Goal: Information Seeking & Learning: Learn about a topic

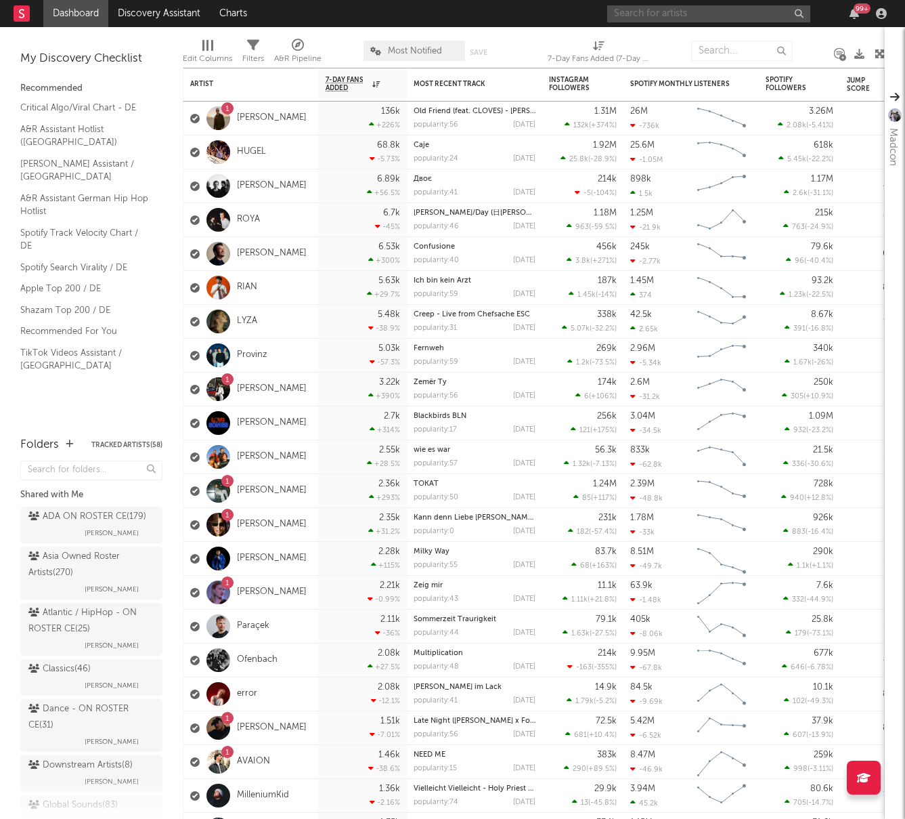
click at [764, 12] on input "text" at bounding box center [708, 13] width 203 height 17
type input "[PERSON_NAME]"
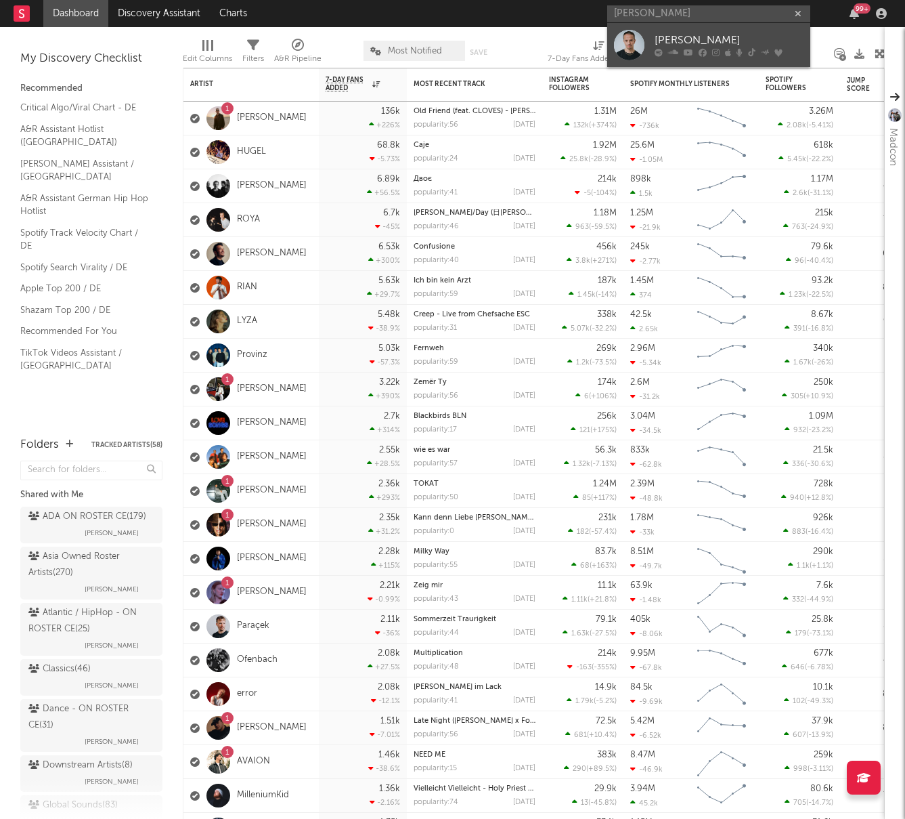
click at [705, 37] on div "[PERSON_NAME]" at bounding box center [729, 40] width 149 height 16
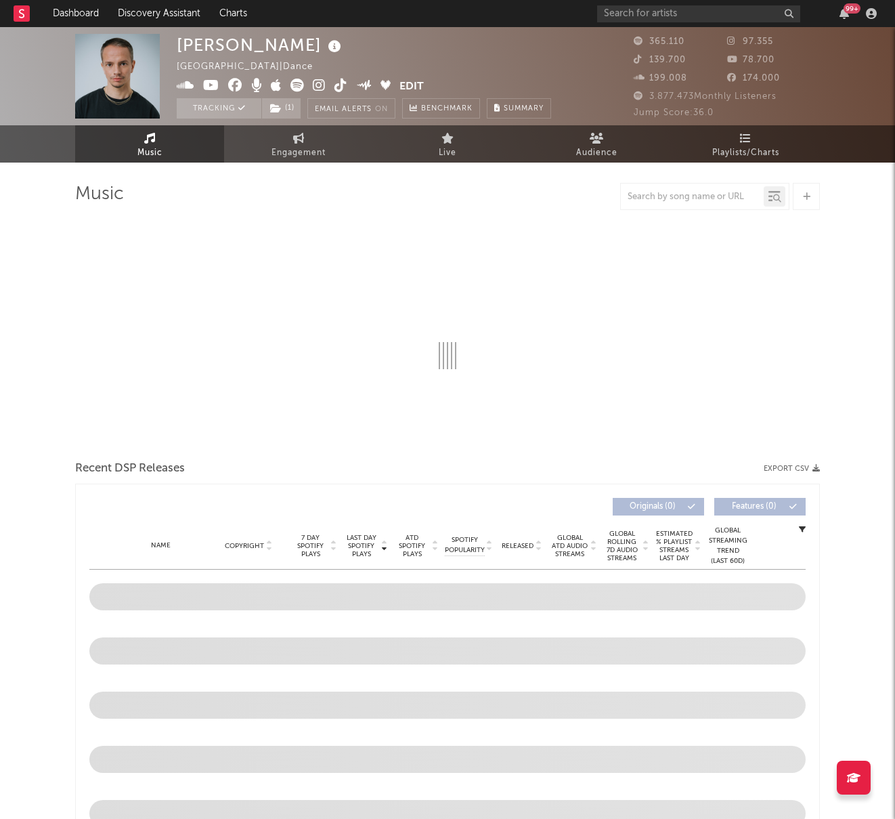
select select "6m"
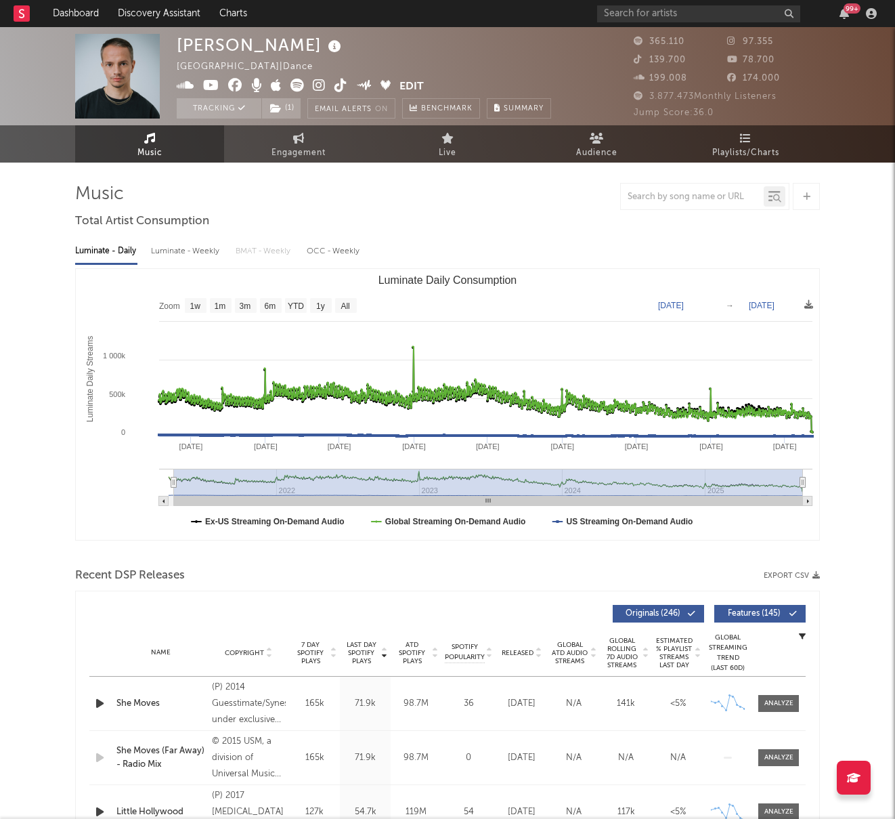
type input "[DATE]"
select select "All"
type input "[DATE]"
drag, startPoint x: 726, startPoint y: 483, endPoint x: 141, endPoint y: 496, distance: 585.1
click at [141, 496] on icon "Created with Highcharts 10.3.3 Luminate Daily Streams Luminate Daily Consumptio…" at bounding box center [447, 404] width 743 height 271
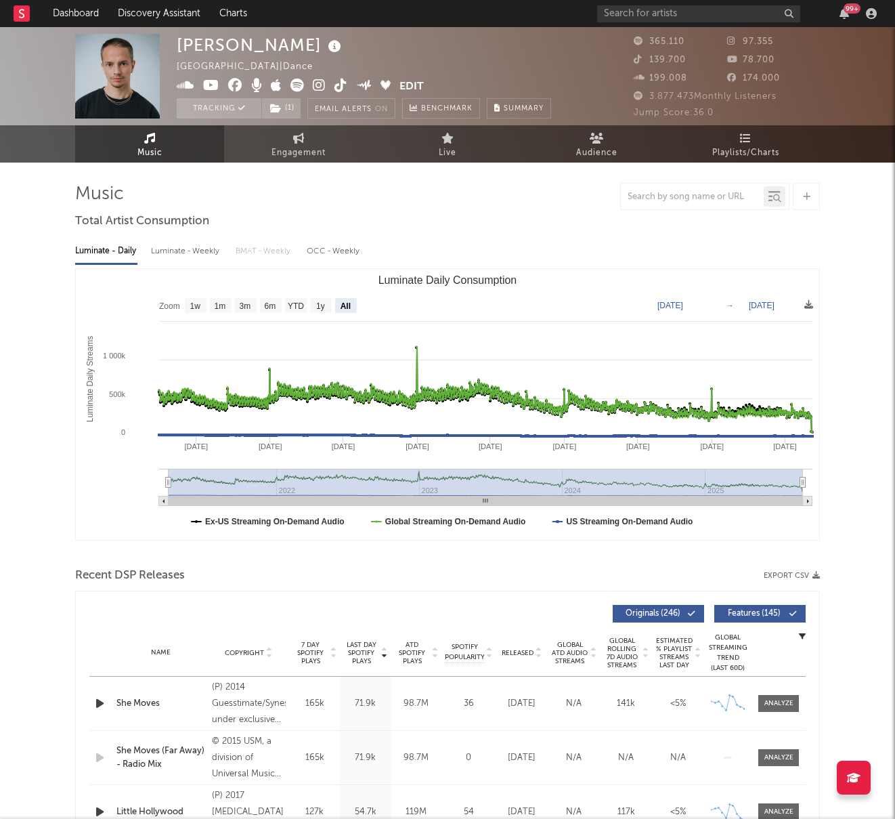
drag, startPoint x: 168, startPoint y: 481, endPoint x: 136, endPoint y: 481, distance: 31.8
click at [137, 481] on icon "Created with Highcharts 10.3.3 Luminate Daily Streams Luminate Daily Consumptio…" at bounding box center [447, 404] width 743 height 271
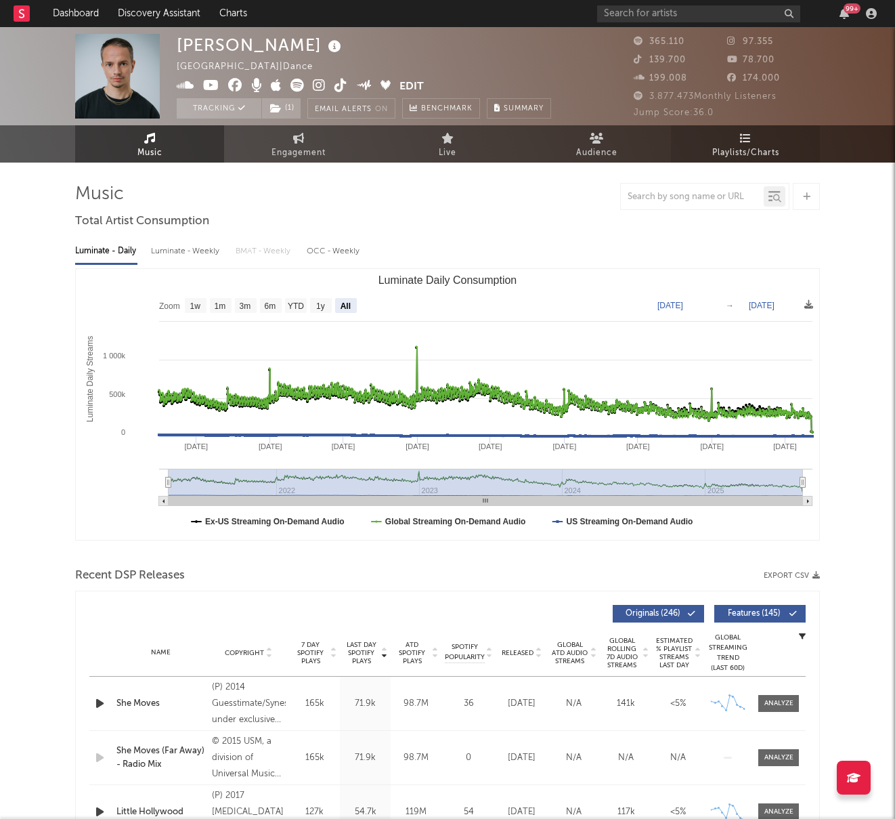
click at [737, 152] on span "Playlists/Charts" at bounding box center [745, 153] width 67 height 16
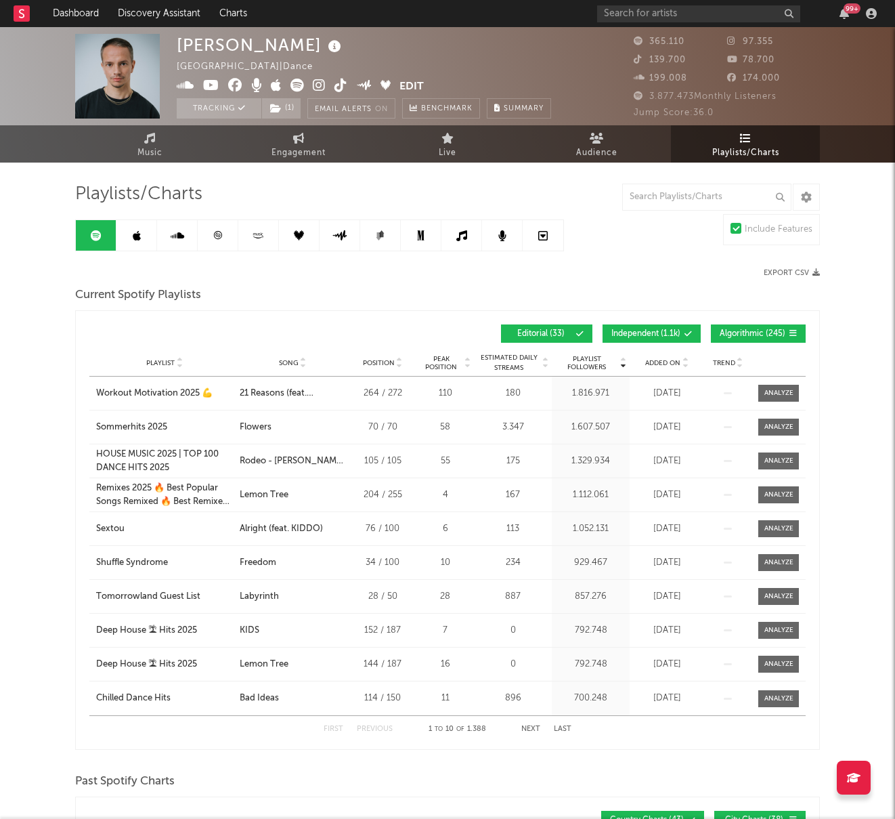
click at [643, 331] on span "Independent ( 1.1k )" at bounding box center [645, 334] width 69 height 8
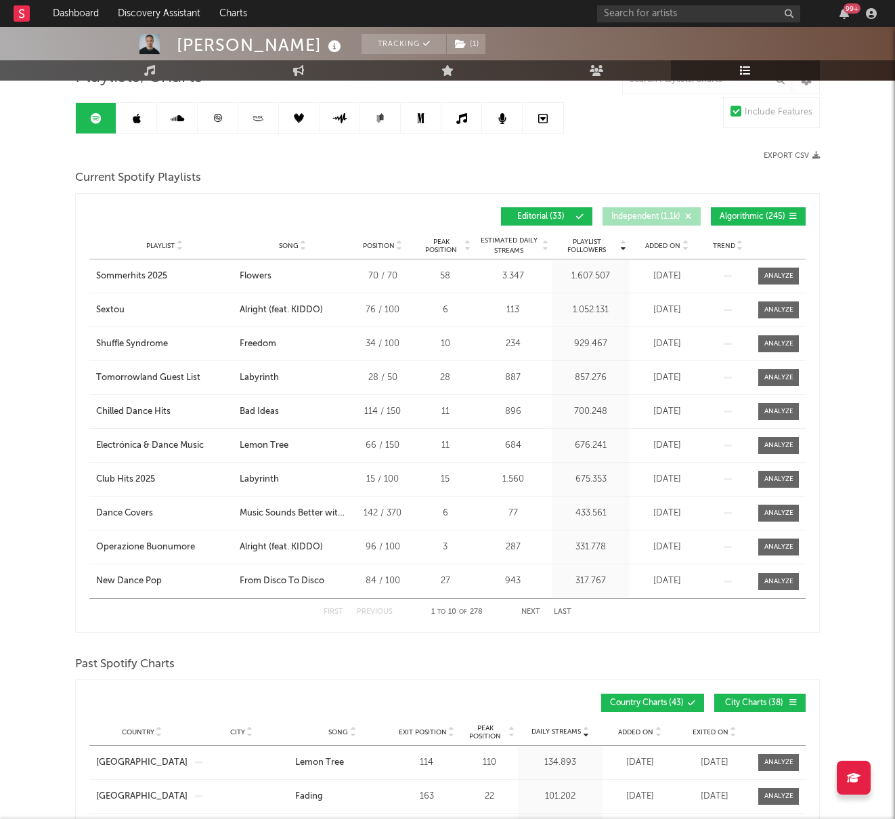
scroll to position [118, 0]
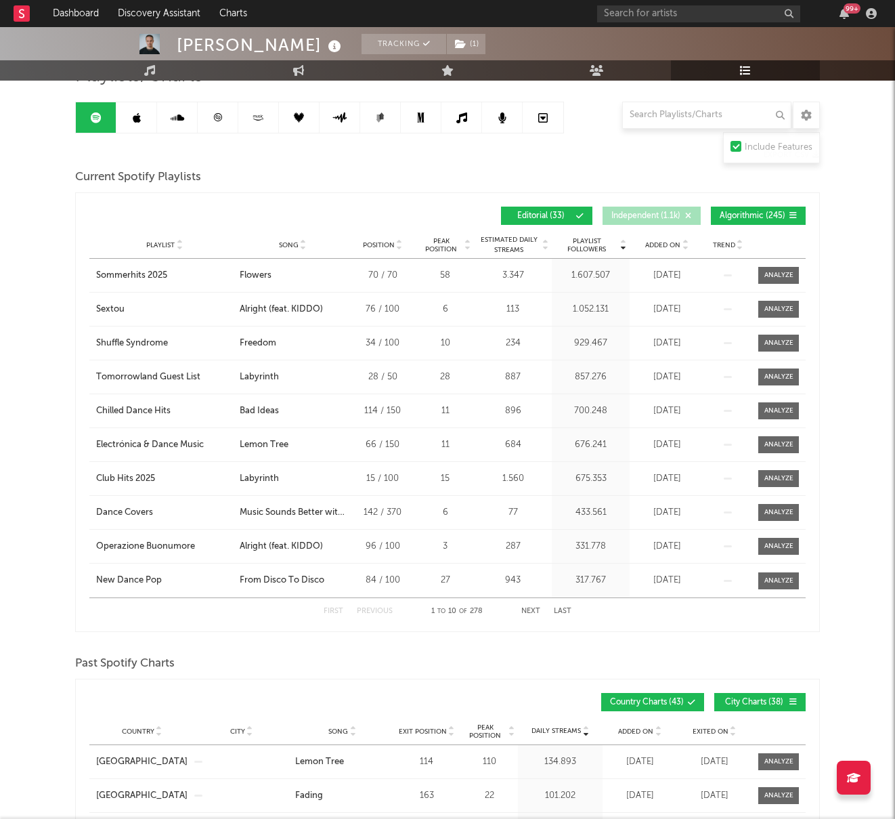
click at [671, 245] on span "Added On" at bounding box center [662, 245] width 35 height 8
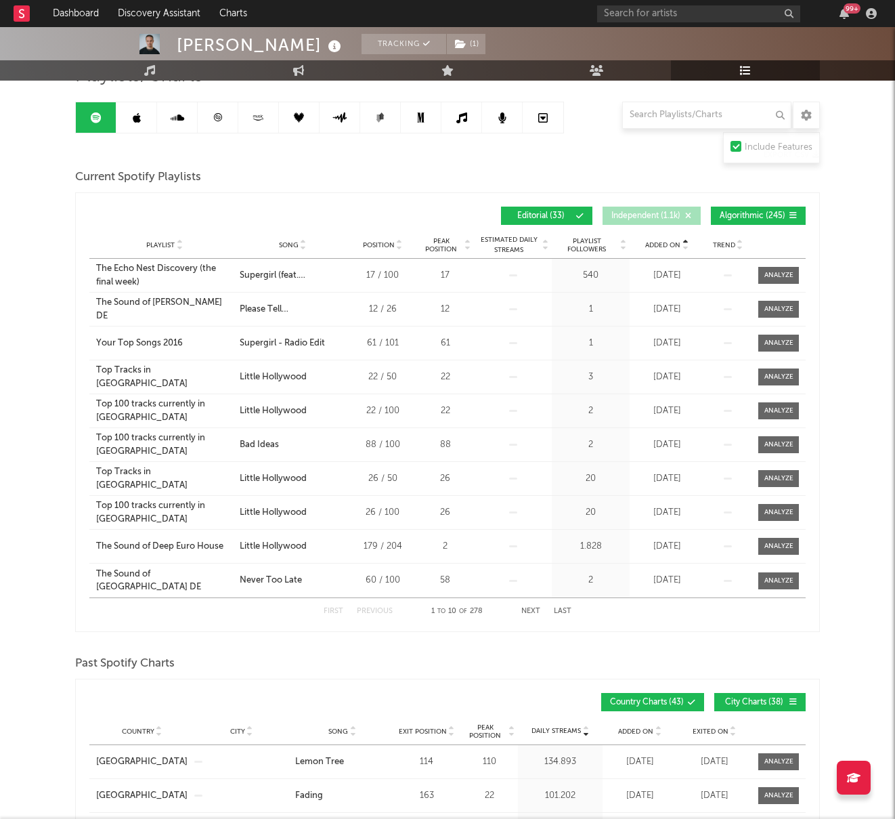
click at [671, 245] on span "Added On" at bounding box center [662, 245] width 35 height 8
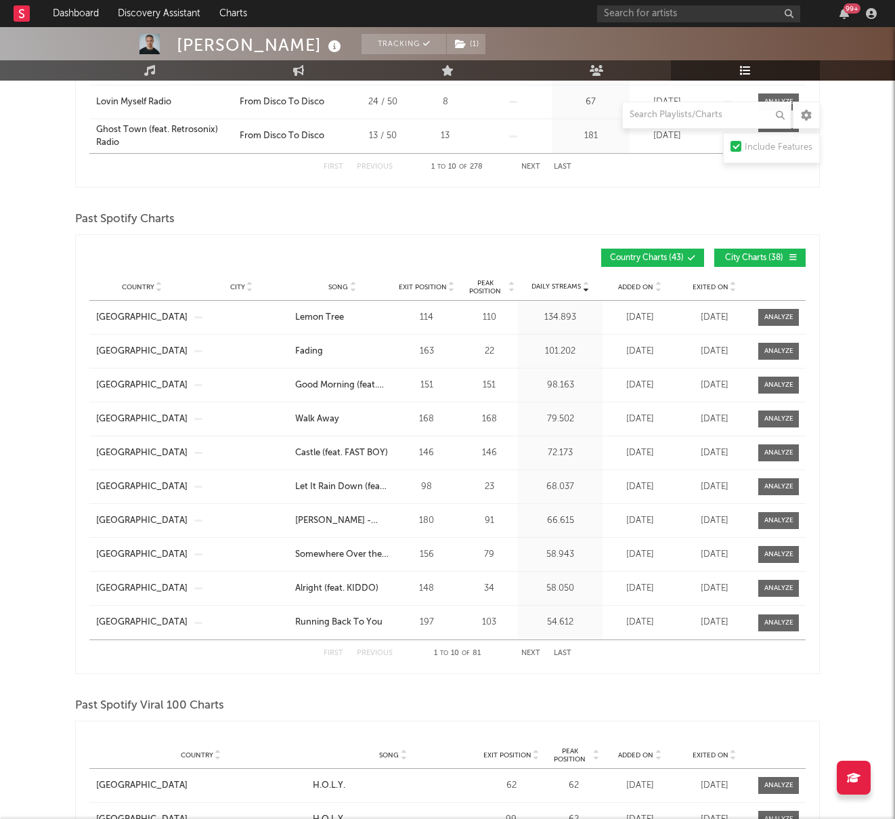
scroll to position [584, 0]
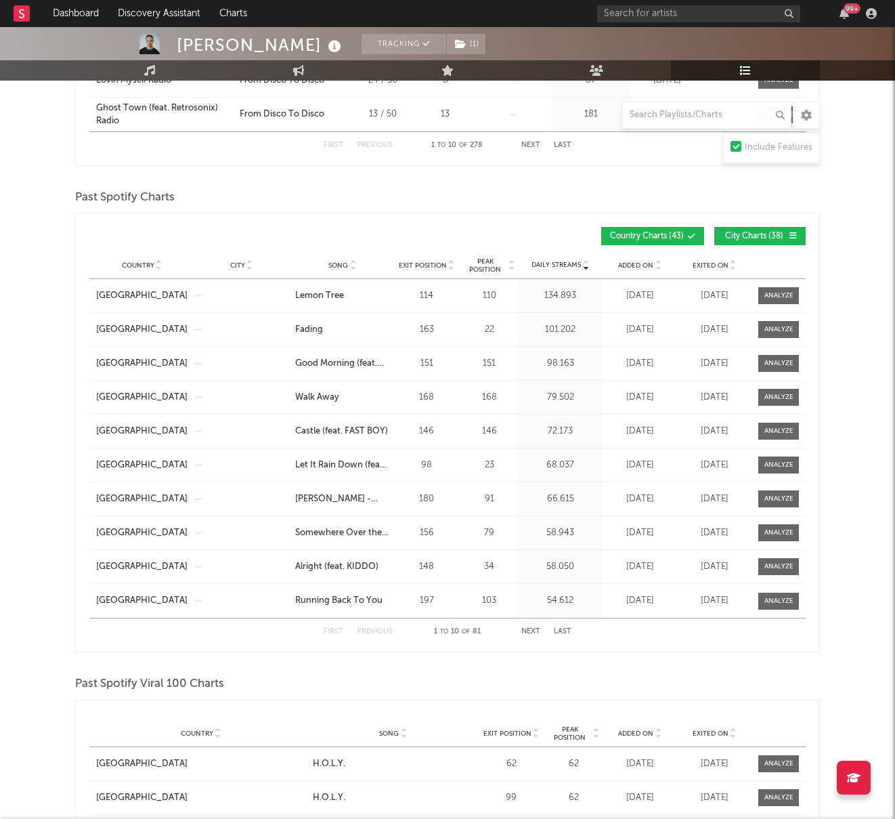
click at [743, 238] on span "City Charts ( 38 )" at bounding box center [754, 236] width 62 height 8
click at [613, 667] on div "Playlists/Charts Include Features Export CSV Current Spotify Playlists Added On…" at bounding box center [447, 602] width 745 height 2007
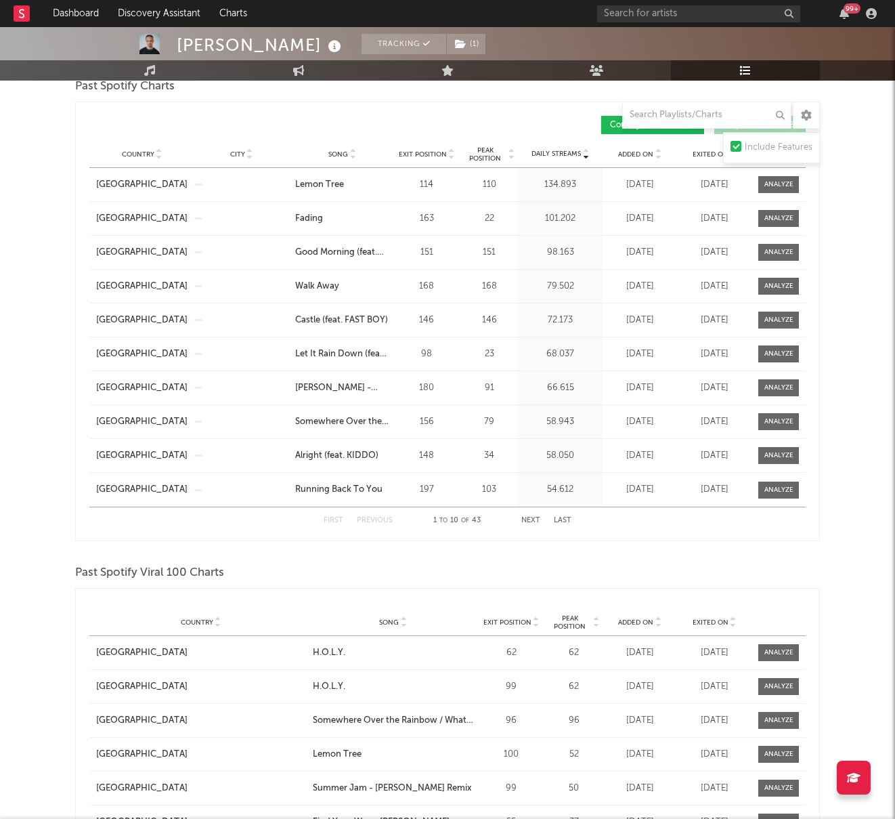
scroll to position [695, 0]
click at [664, 572] on div "Past Spotify Viral 100 Charts" at bounding box center [447, 572] width 745 height 23
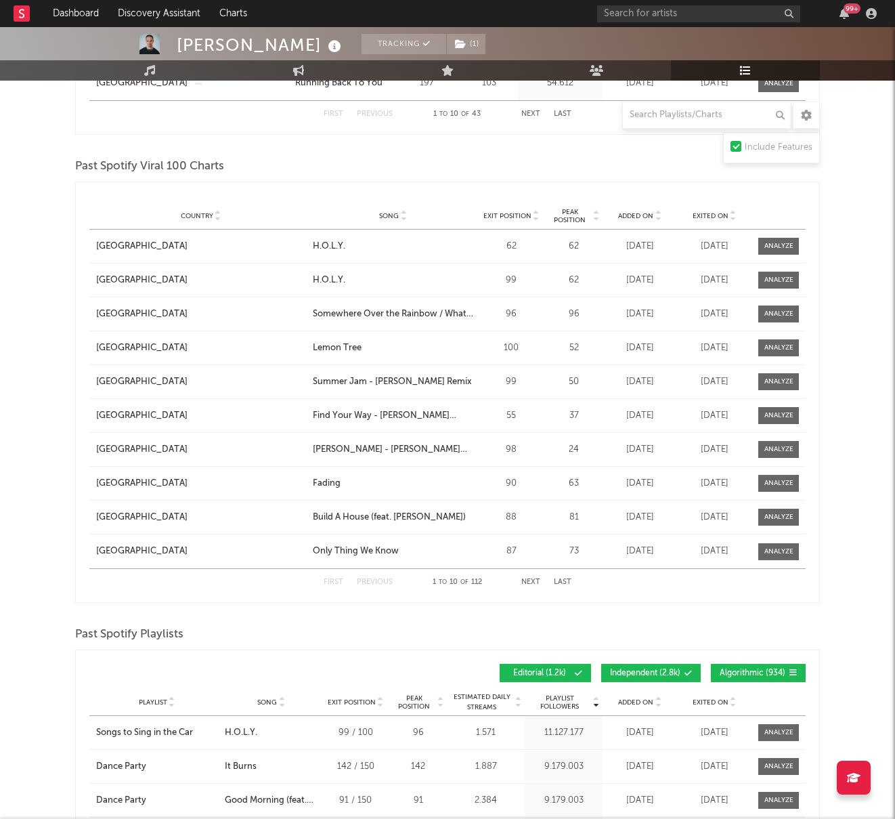
scroll to position [1136, 0]
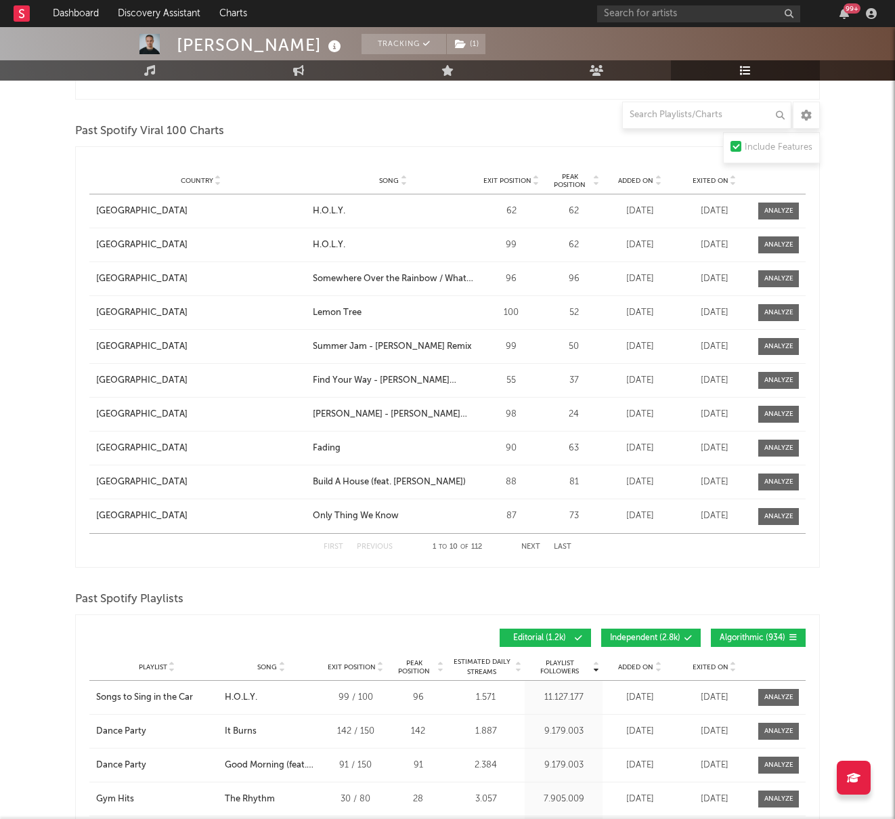
click at [670, 589] on div "Past Spotify Playlists" at bounding box center [447, 599] width 745 height 23
click at [668, 594] on div "Past Spotify Playlists" at bounding box center [447, 599] width 745 height 23
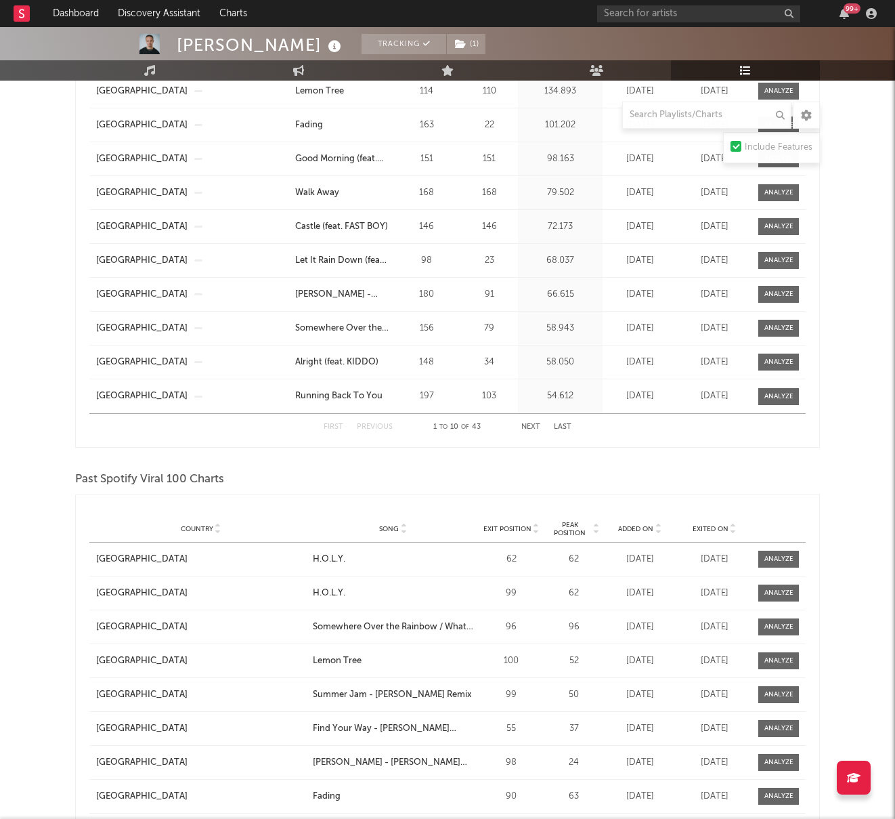
click at [641, 492] on div "Past Spotify Viral 100 Charts Country Country Song Exit Position Peak Position …" at bounding box center [447, 692] width 745 height 448
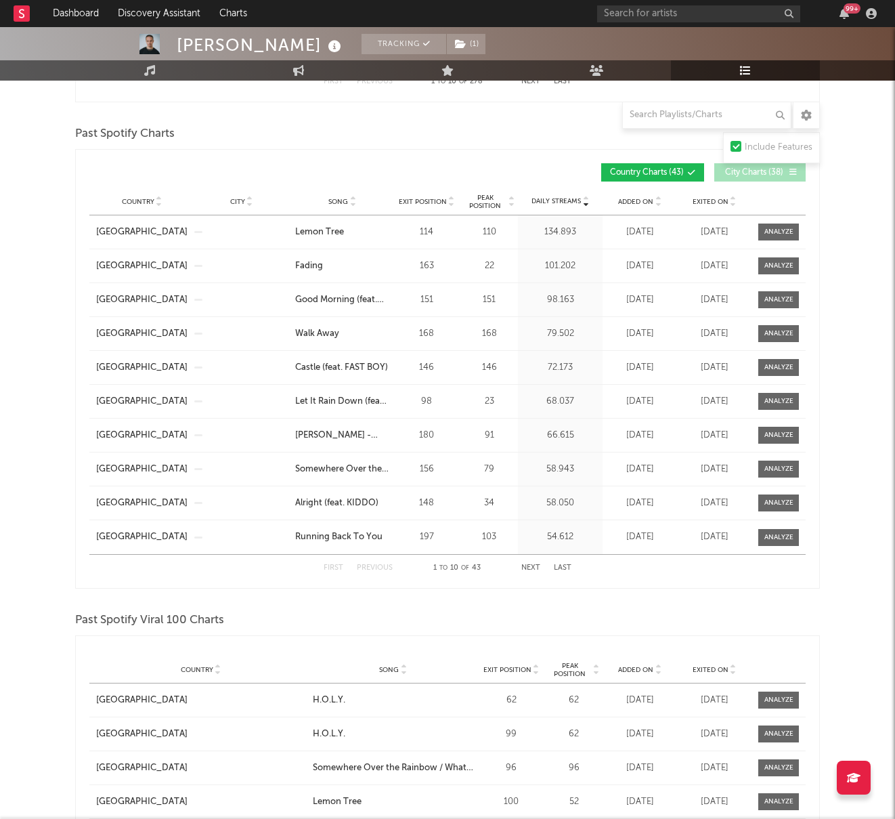
scroll to position [632, 0]
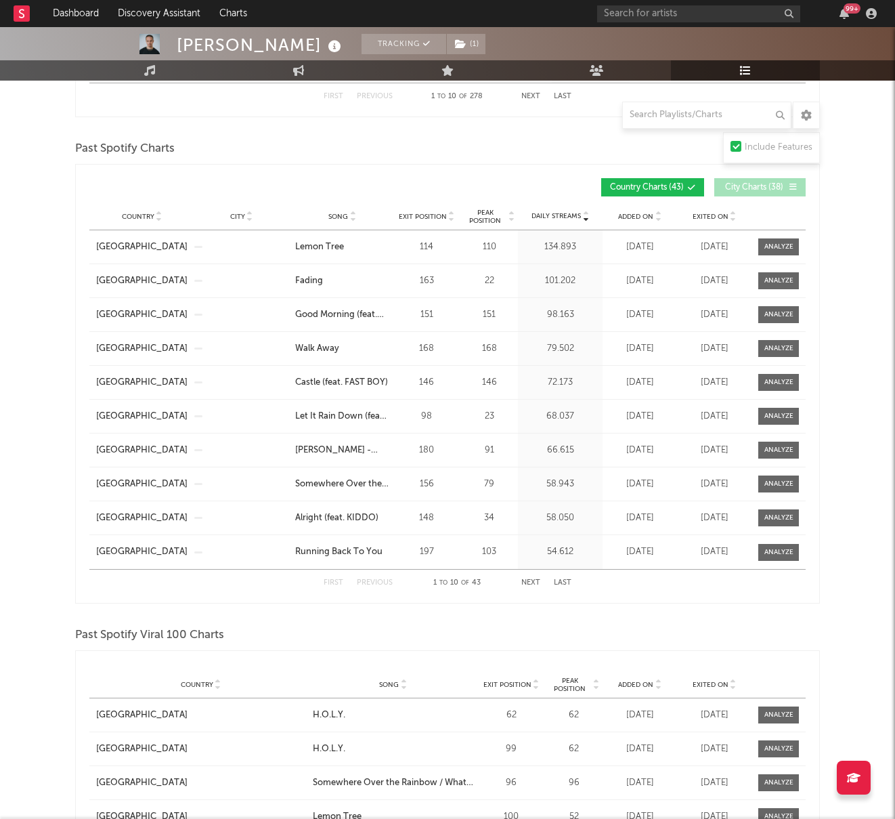
click at [669, 595] on div "First Previous 1 to 10 of 43 Next Last" at bounding box center [447, 582] width 716 height 27
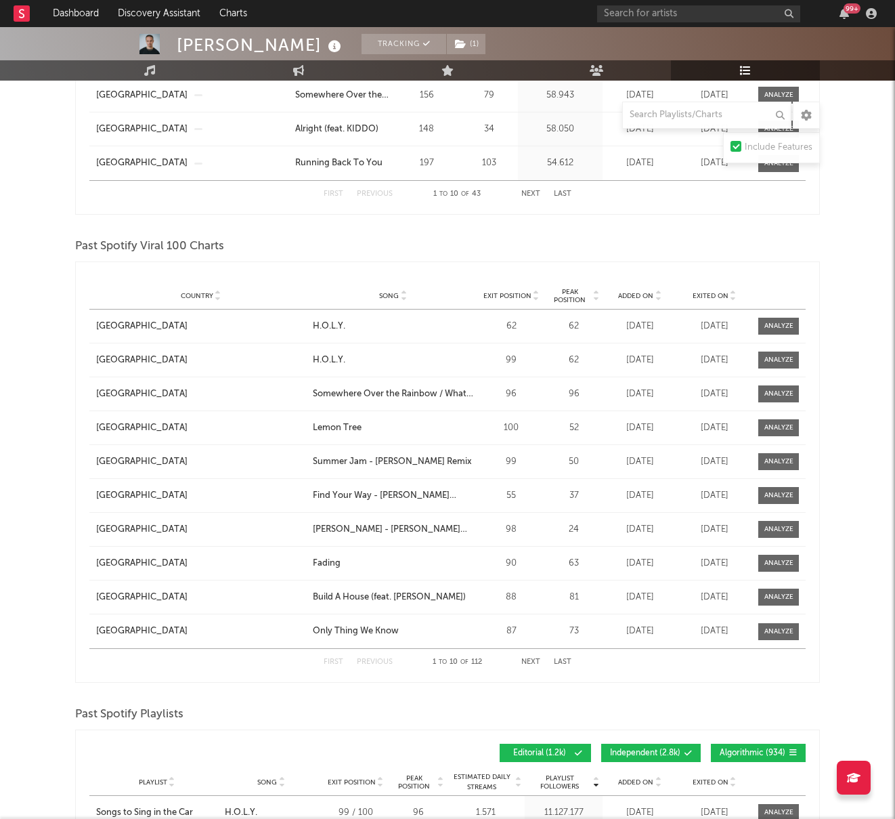
scroll to position [1037, 0]
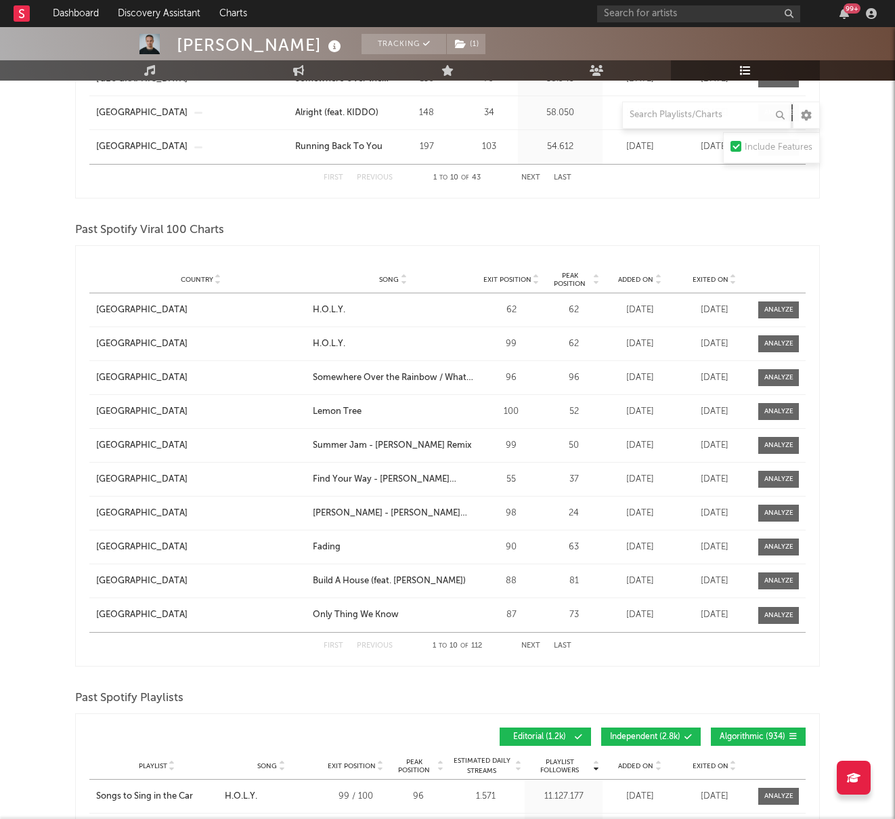
click at [469, 216] on div "Playlists/Charts Include Features Export CSV Current Spotify Playlists Added On…" at bounding box center [447, 149] width 745 height 2007
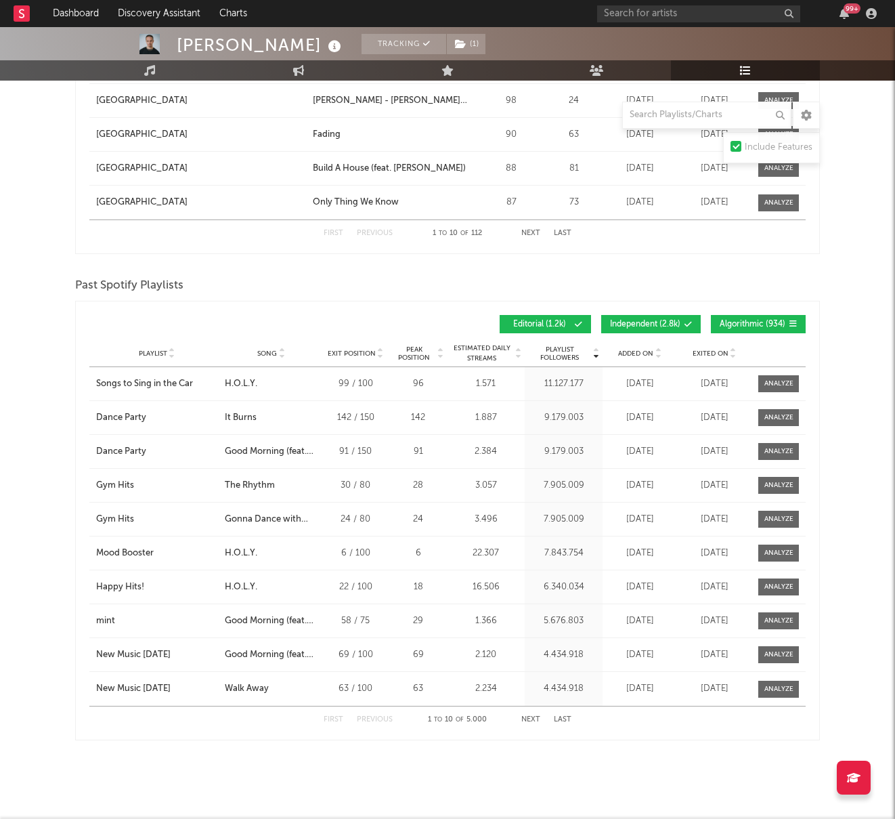
scroll to position [1449, 0]
click at [378, 295] on div "Past Spotify Playlists" at bounding box center [447, 286] width 745 height 23
click at [801, 279] on div "Past Spotify Playlists" at bounding box center [447, 286] width 745 height 23
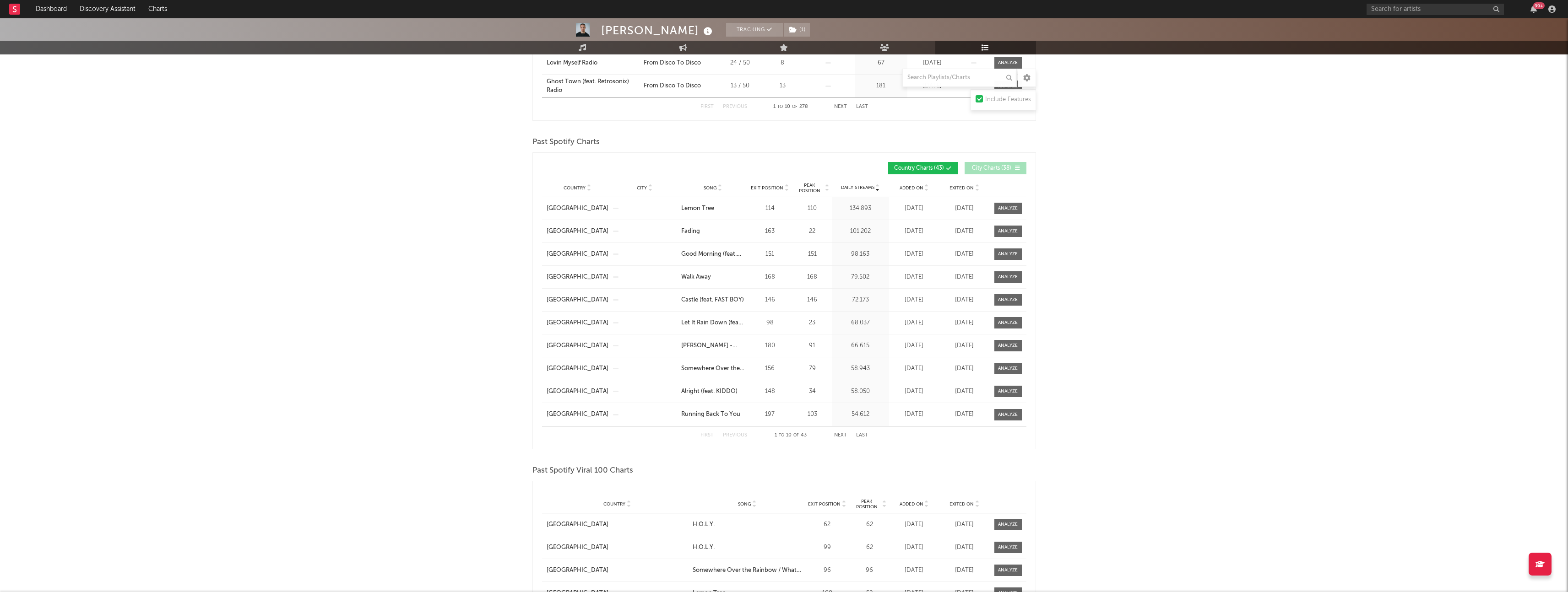
scroll to position [0, 0]
